Goal: Task Accomplishment & Management: Use online tool/utility

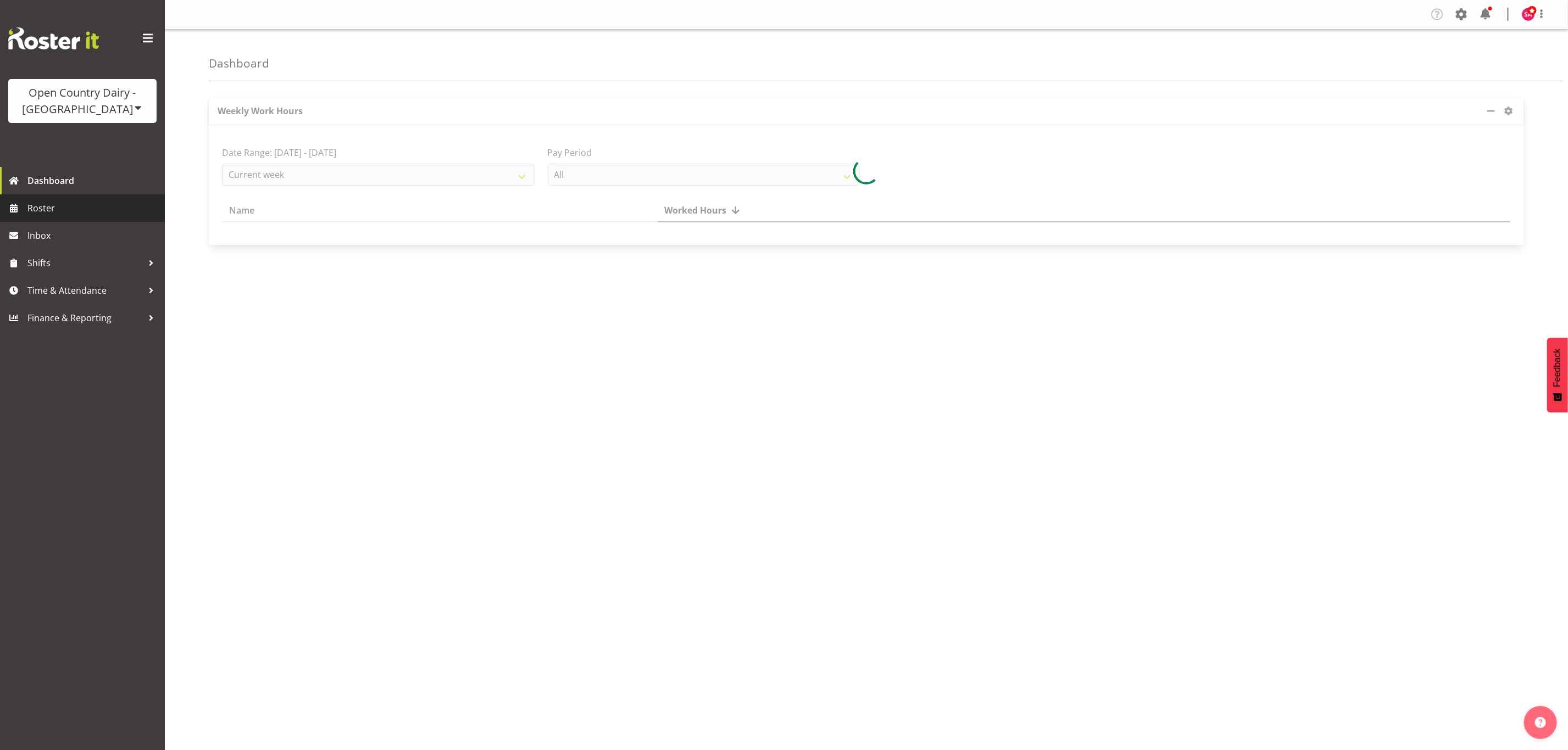
click at [58, 208] on span "Roster" at bounding box center [93, 208] width 132 height 16
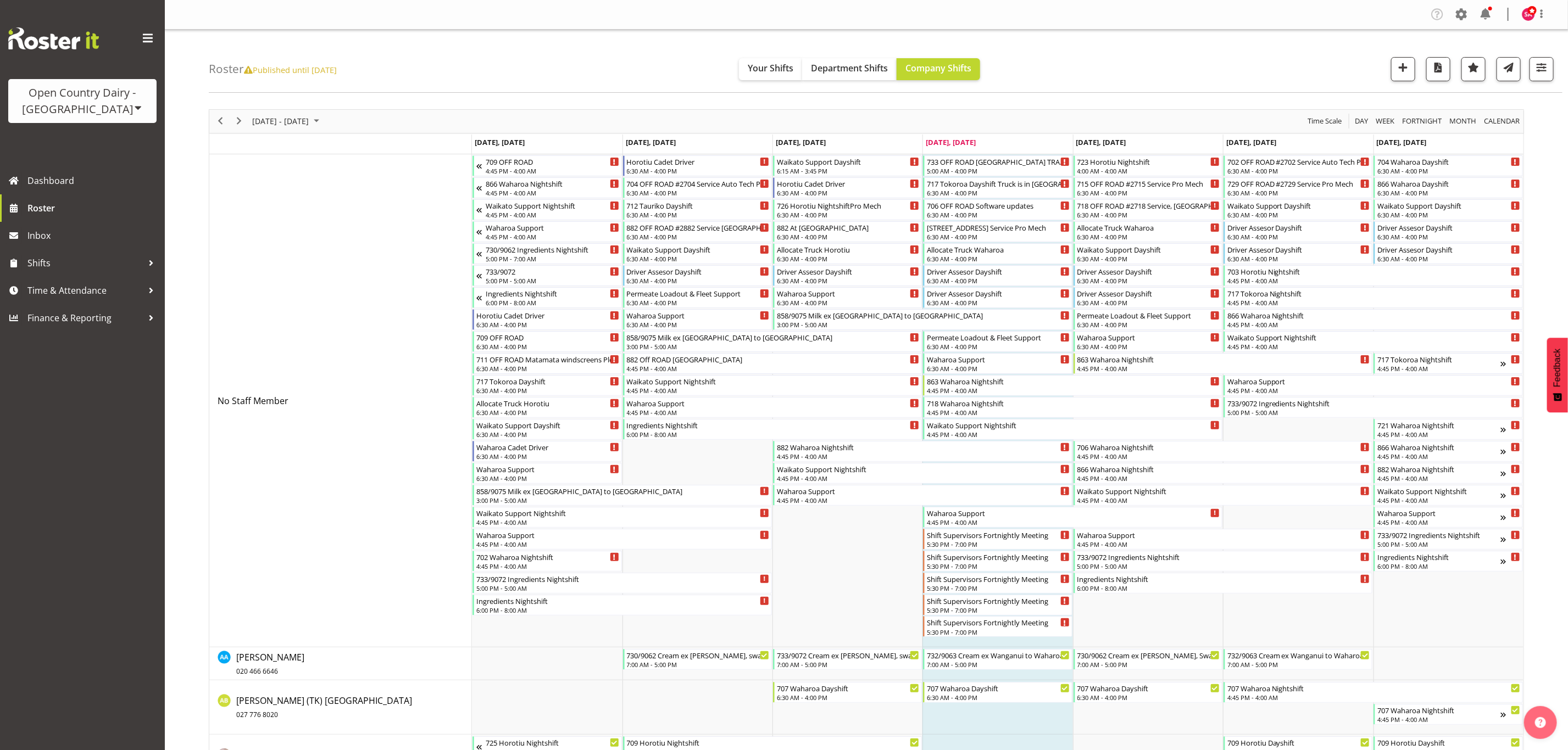
click at [107, 105] on div "Open Country Dairy - [GEOGRAPHIC_DATA]" at bounding box center [82, 101] width 126 height 33
click at [110, 139] on link "Open Country Dairy - [GEOGRAPHIC_DATA]" at bounding box center [114, 139] width 212 height 20
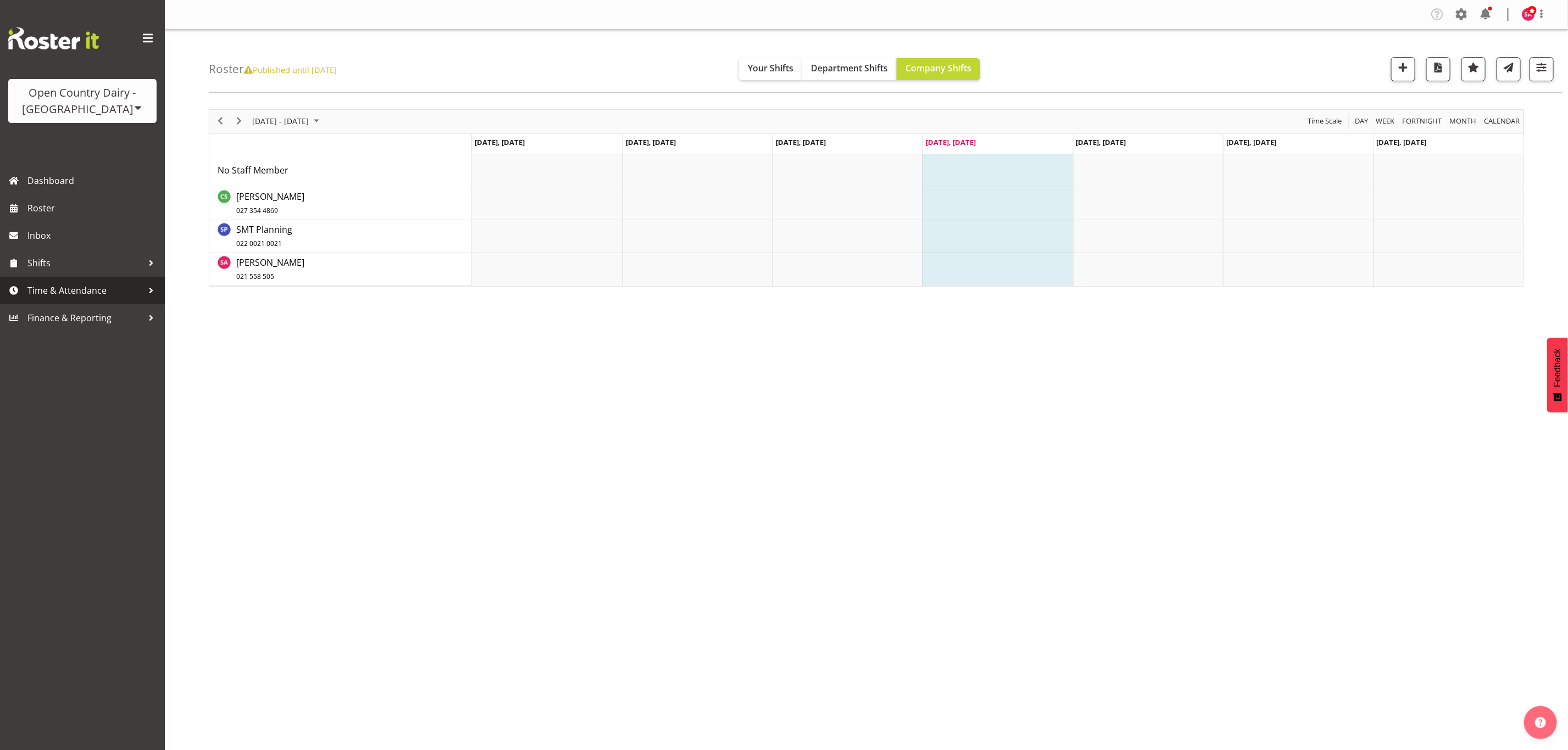
click at [42, 287] on span "Time & Attendance" at bounding box center [85, 290] width 115 height 16
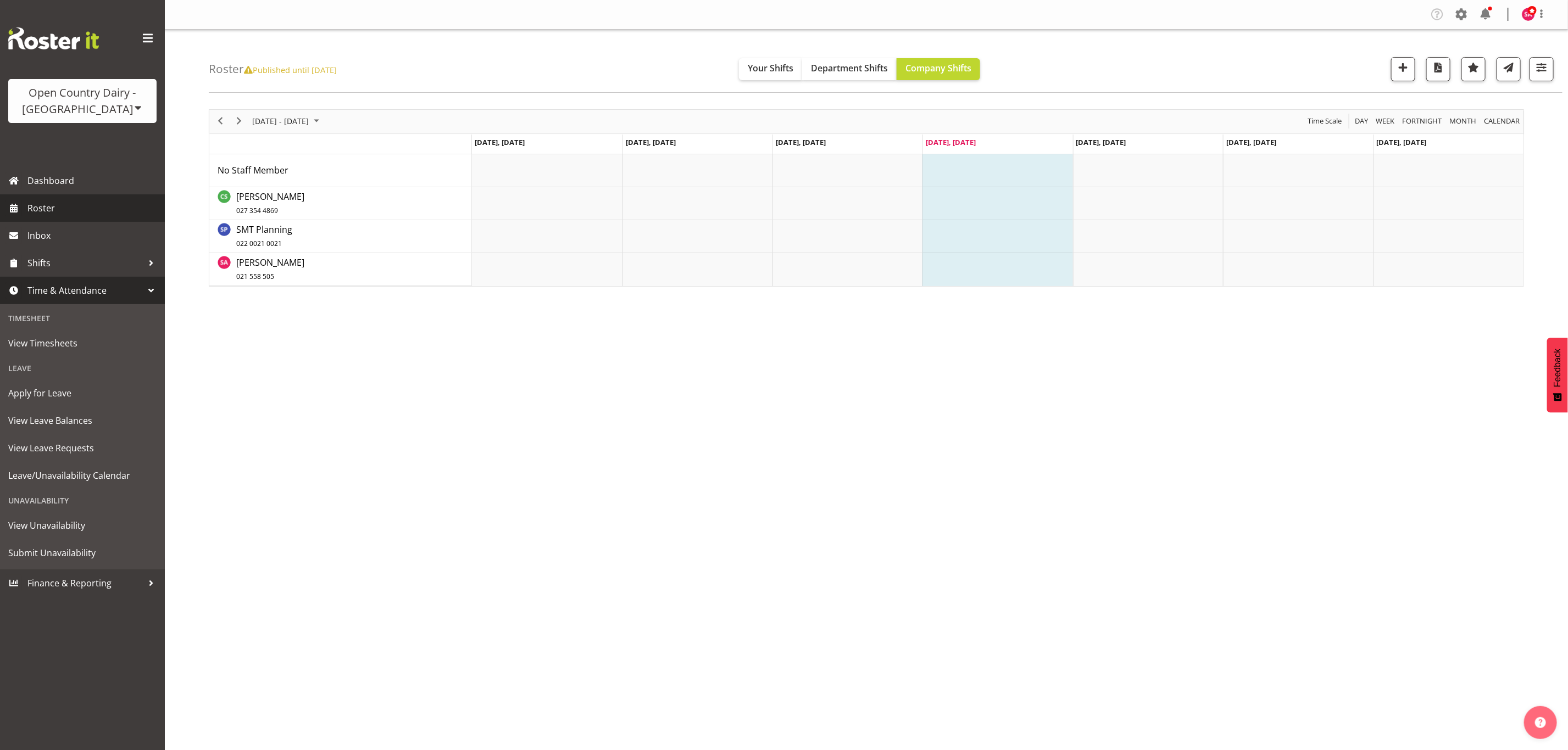
click at [66, 215] on span "Roster" at bounding box center [93, 208] width 132 height 16
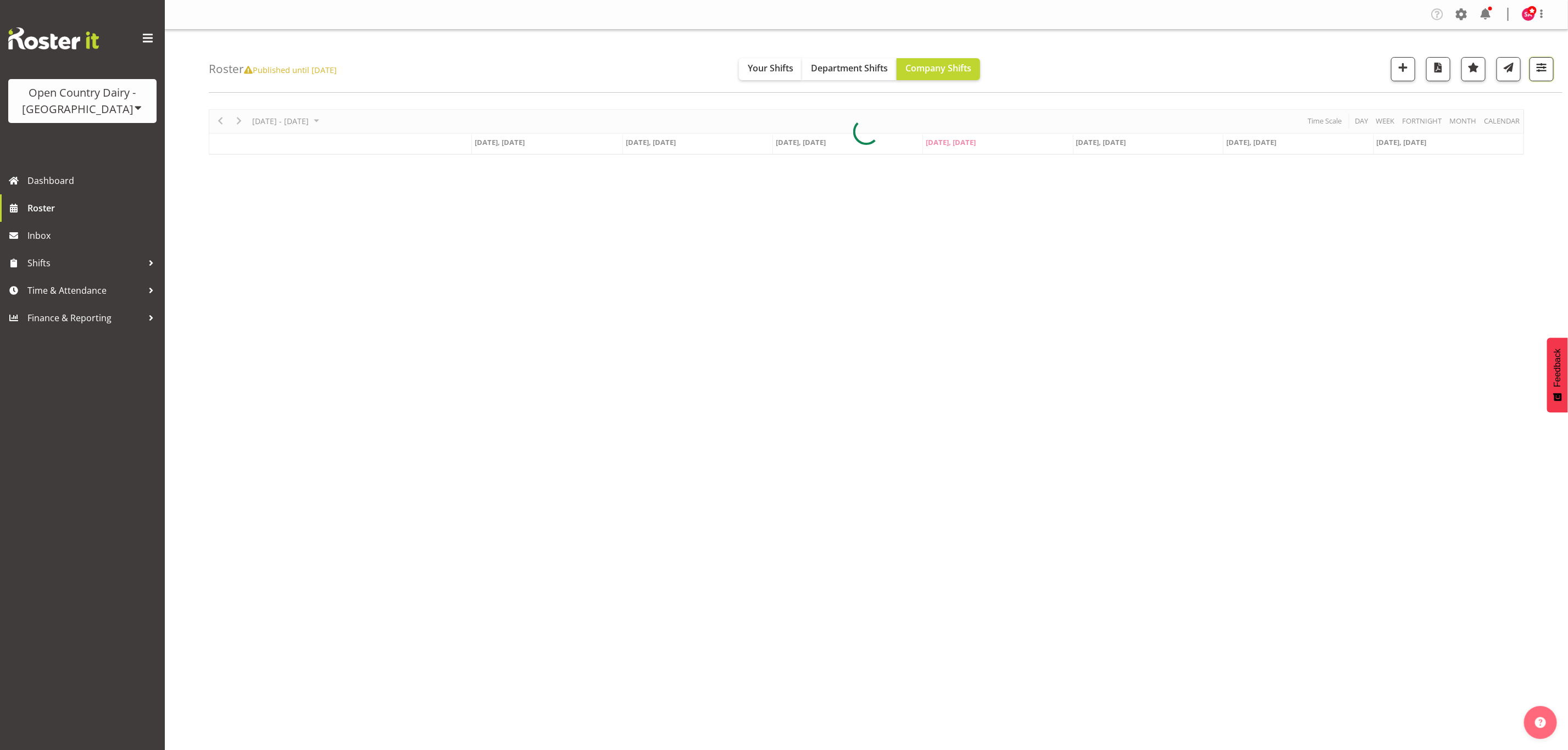
click at [1546, 75] on span "button" at bounding box center [1541, 68] width 14 height 14
click at [1510, 100] on button "All Locations" at bounding box center [1472, 103] width 146 height 24
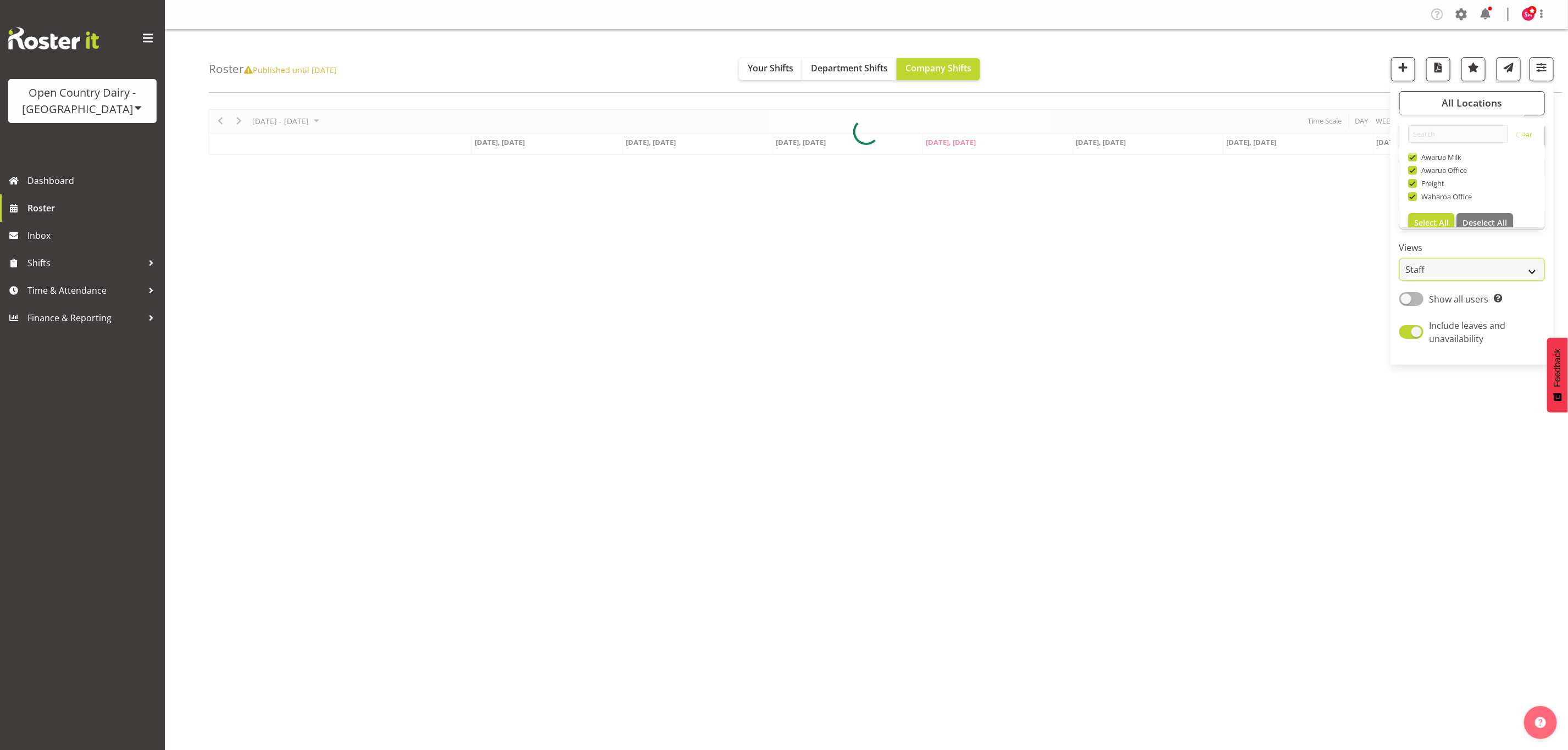
click at [1429, 261] on select "Staff Role Shift - Horizontal Shift - Vertical Staff - Location" at bounding box center [1472, 269] width 146 height 22
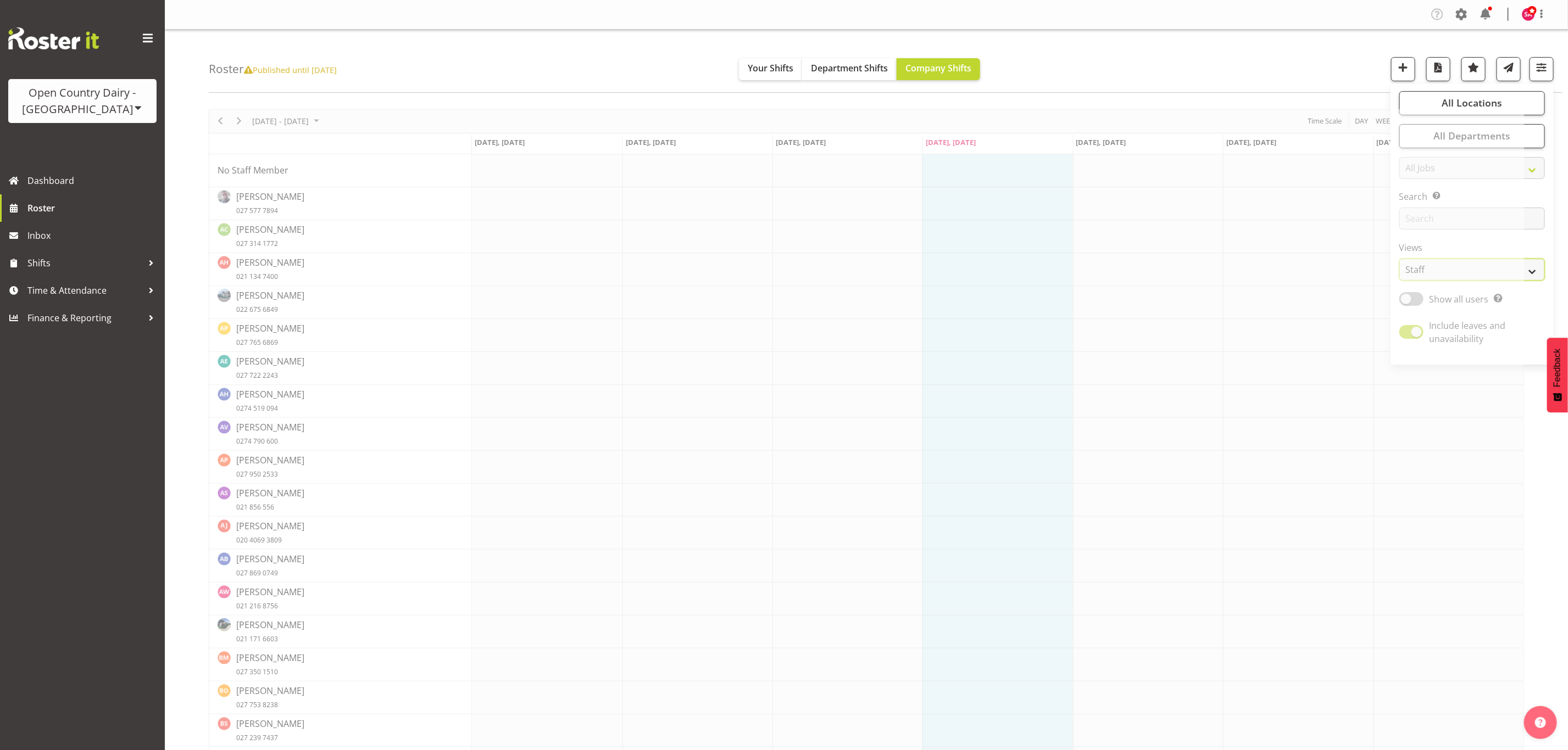
select select "shift"
click at [1399, 258] on select "Staff Role Shift - Horizontal Shift - Vertical Staff - Location" at bounding box center [1472, 269] width 146 height 22
